Goal: Find specific page/section: Find specific page/section

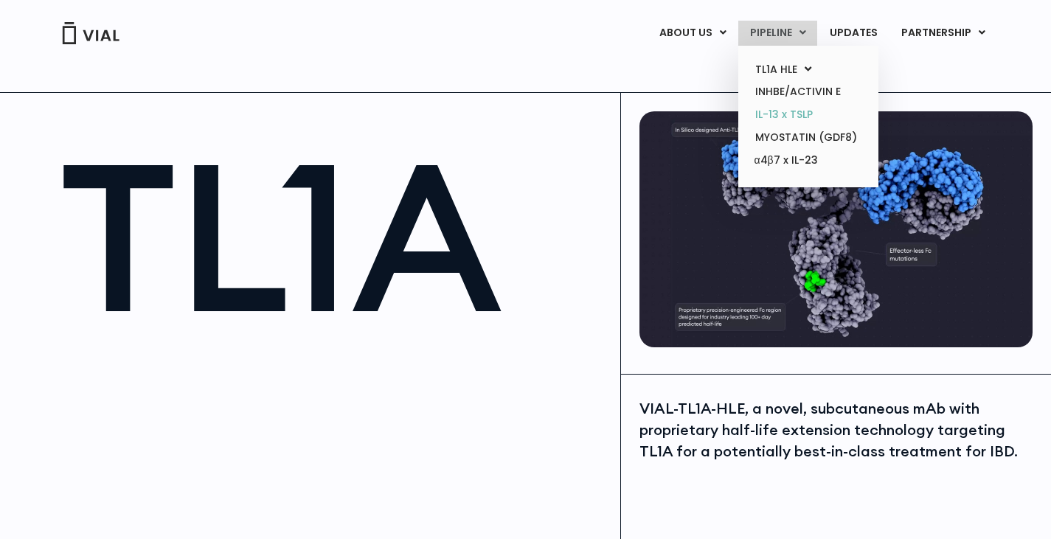
click at [805, 114] on link "IL-13 x TSLP" at bounding box center [807, 114] width 129 height 23
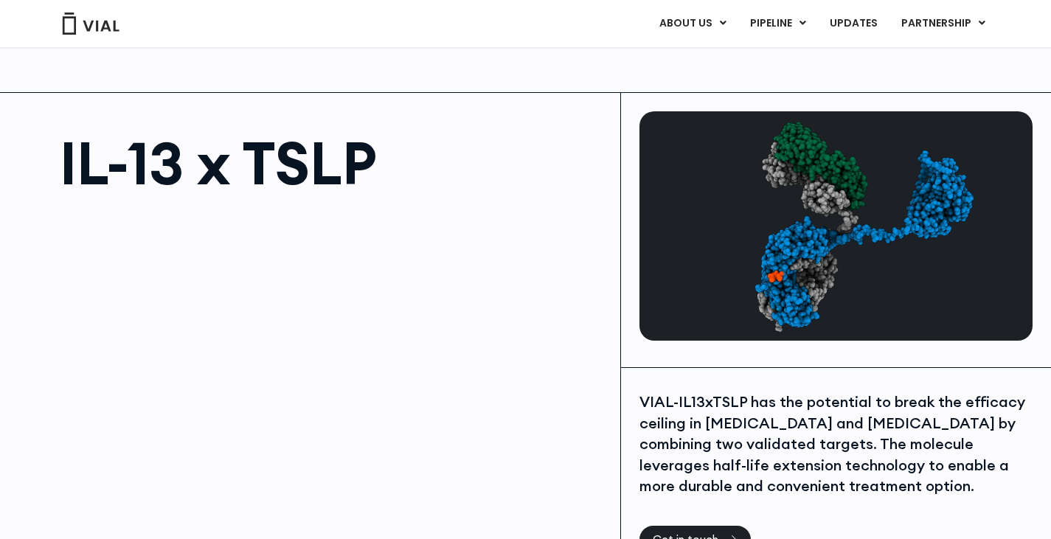
scroll to position [221, 0]
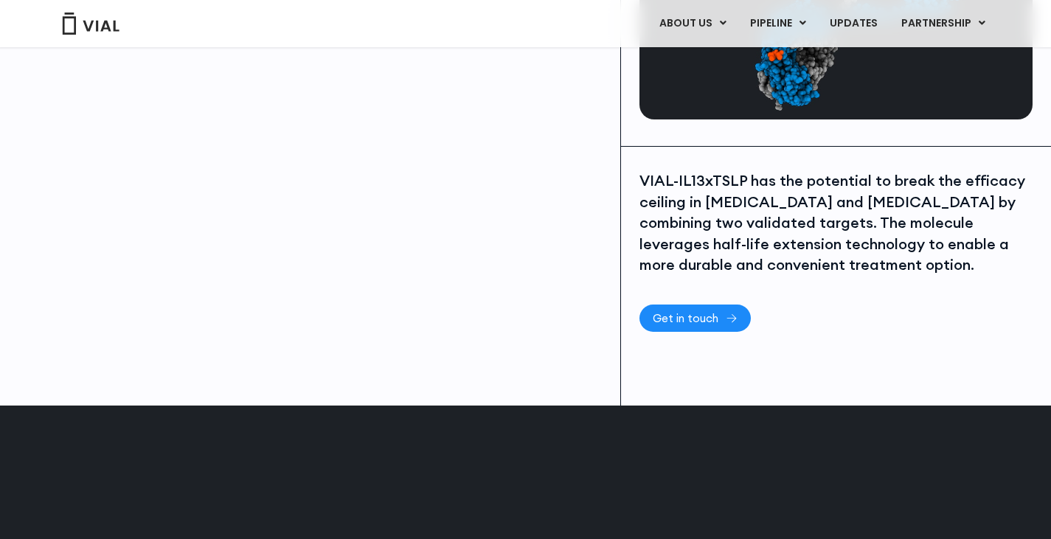
click at [689, 317] on span "Get in touch" at bounding box center [685, 318] width 66 height 11
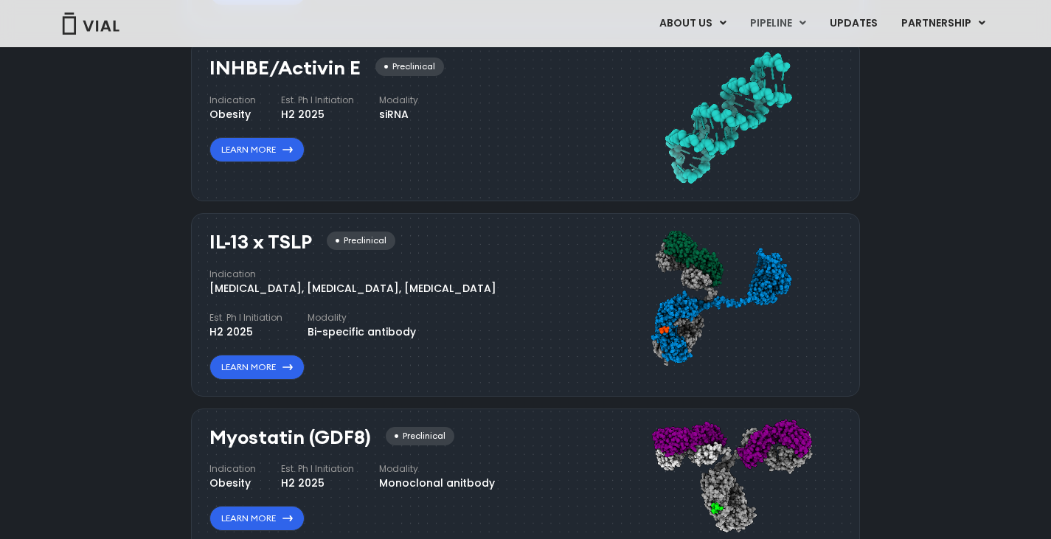
scroll to position [1401, 0]
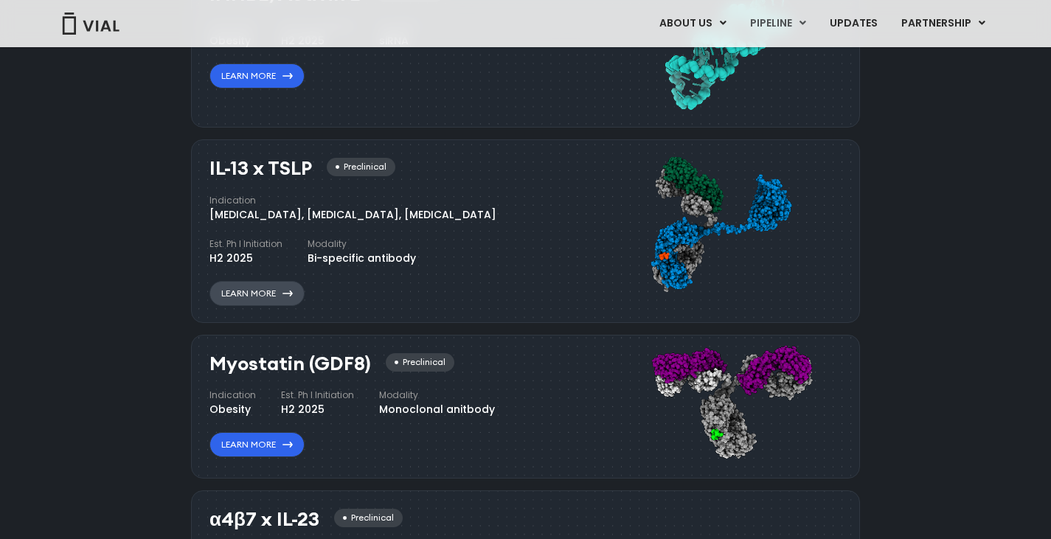
click at [282, 299] on link "Learn More" at bounding box center [256, 293] width 95 height 25
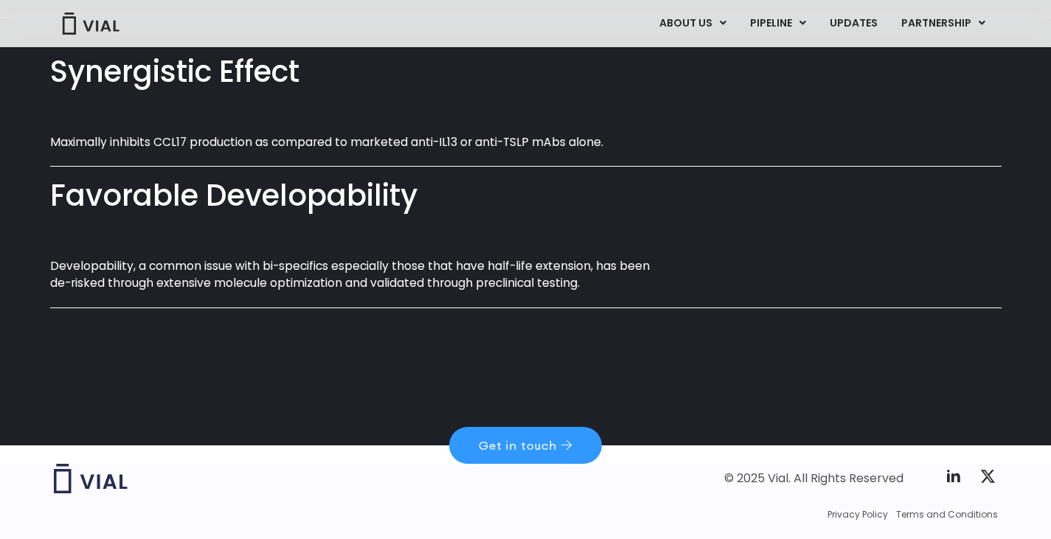
scroll to position [922, 0]
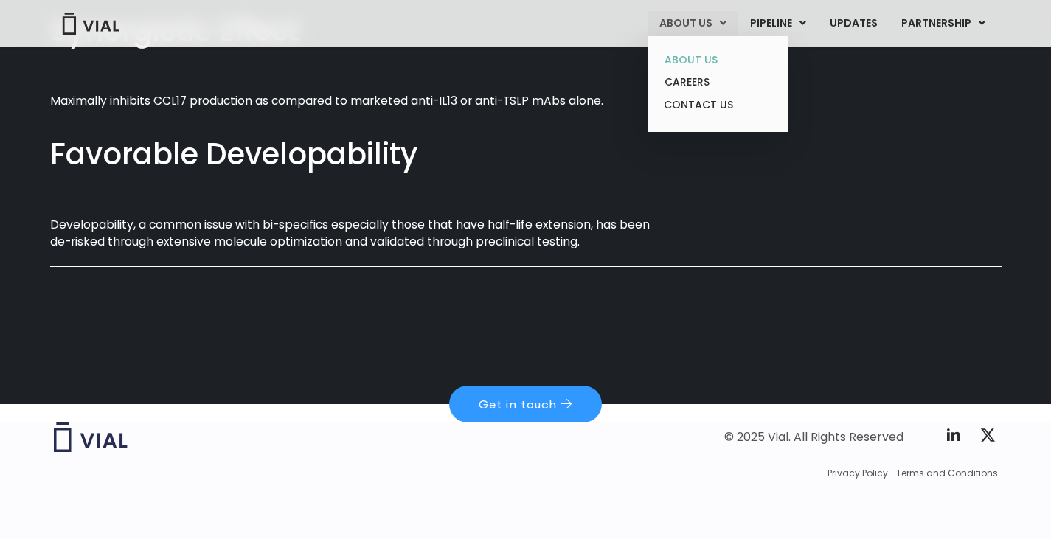
click at [704, 64] on link "ABOUT US" at bounding box center [716, 60] width 129 height 23
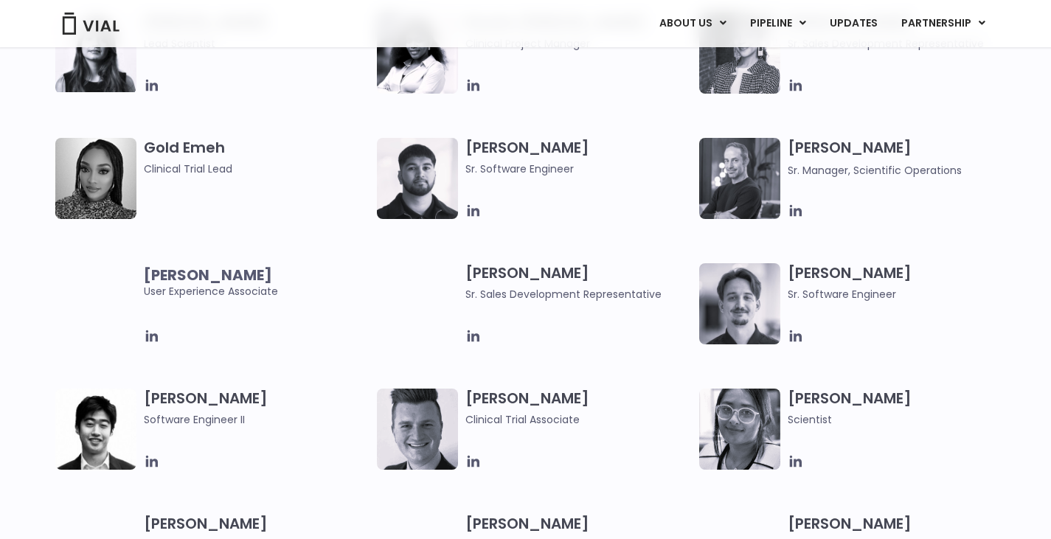
scroll to position [1548, 0]
